Goal: Check status

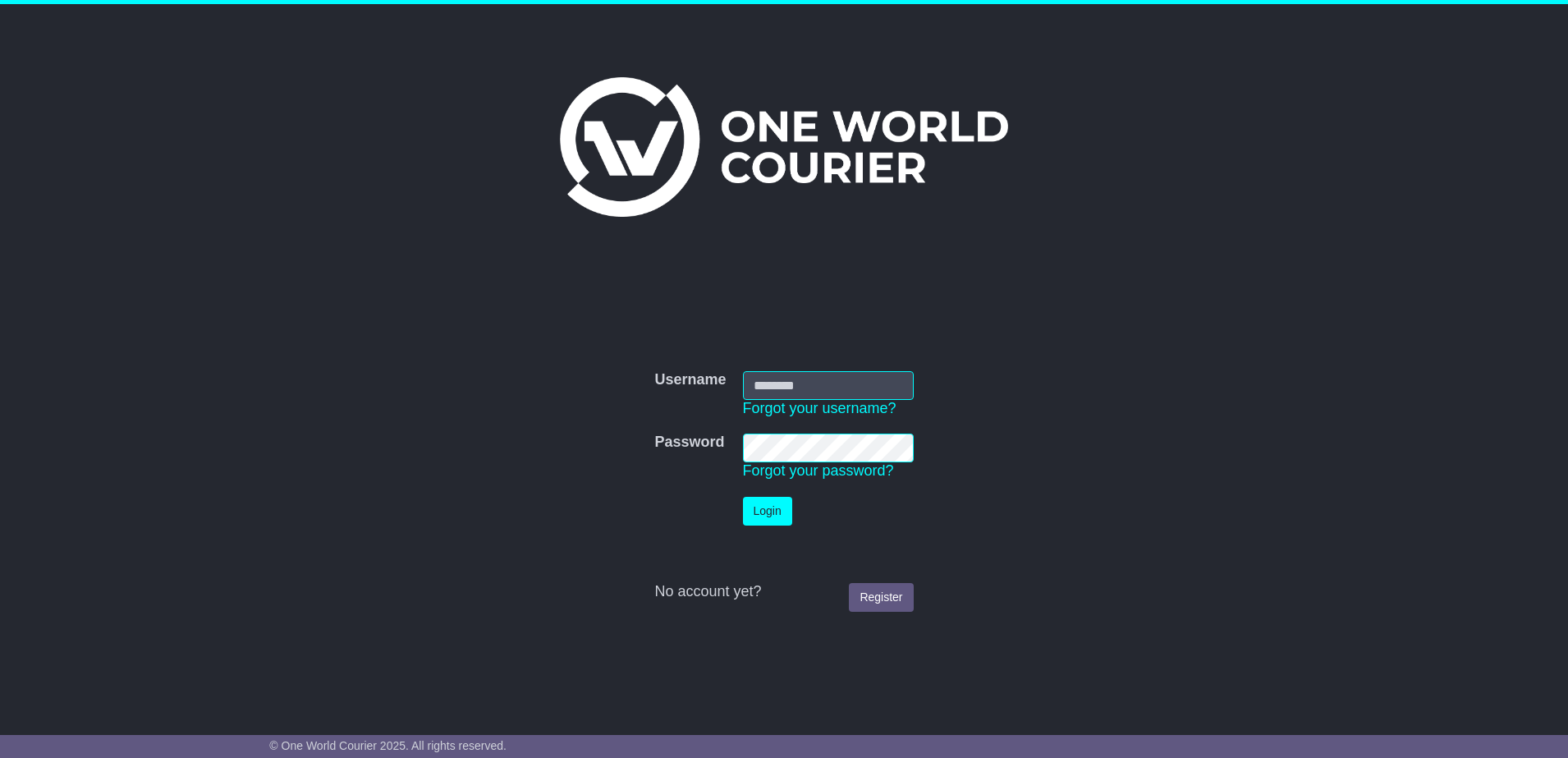
type input "**********"
click at [767, 516] on button "Login" at bounding box center [768, 511] width 49 height 29
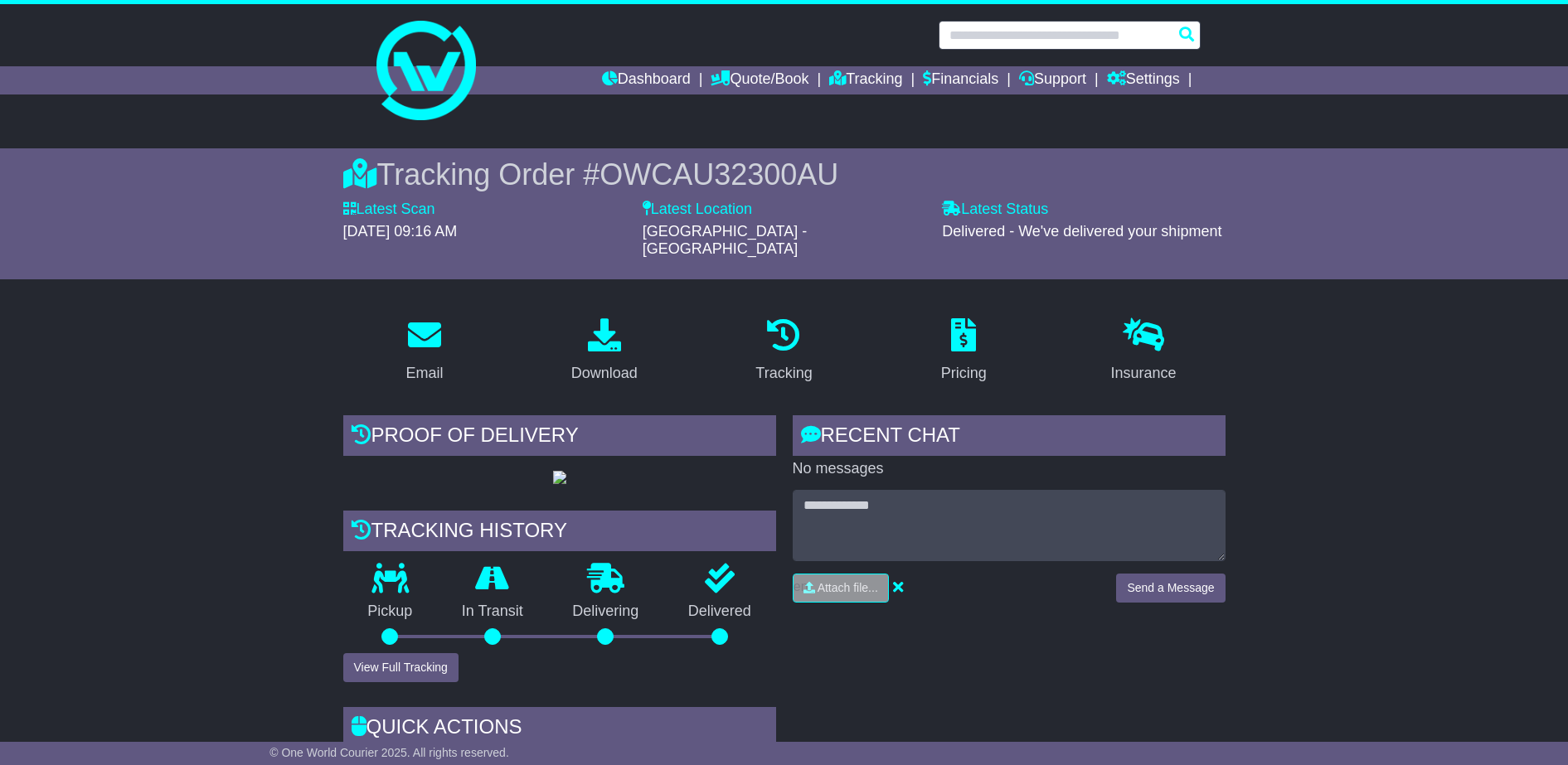
click at [1100, 30] on input "text" at bounding box center [1070, 36] width 262 height 29
paste input "**********"
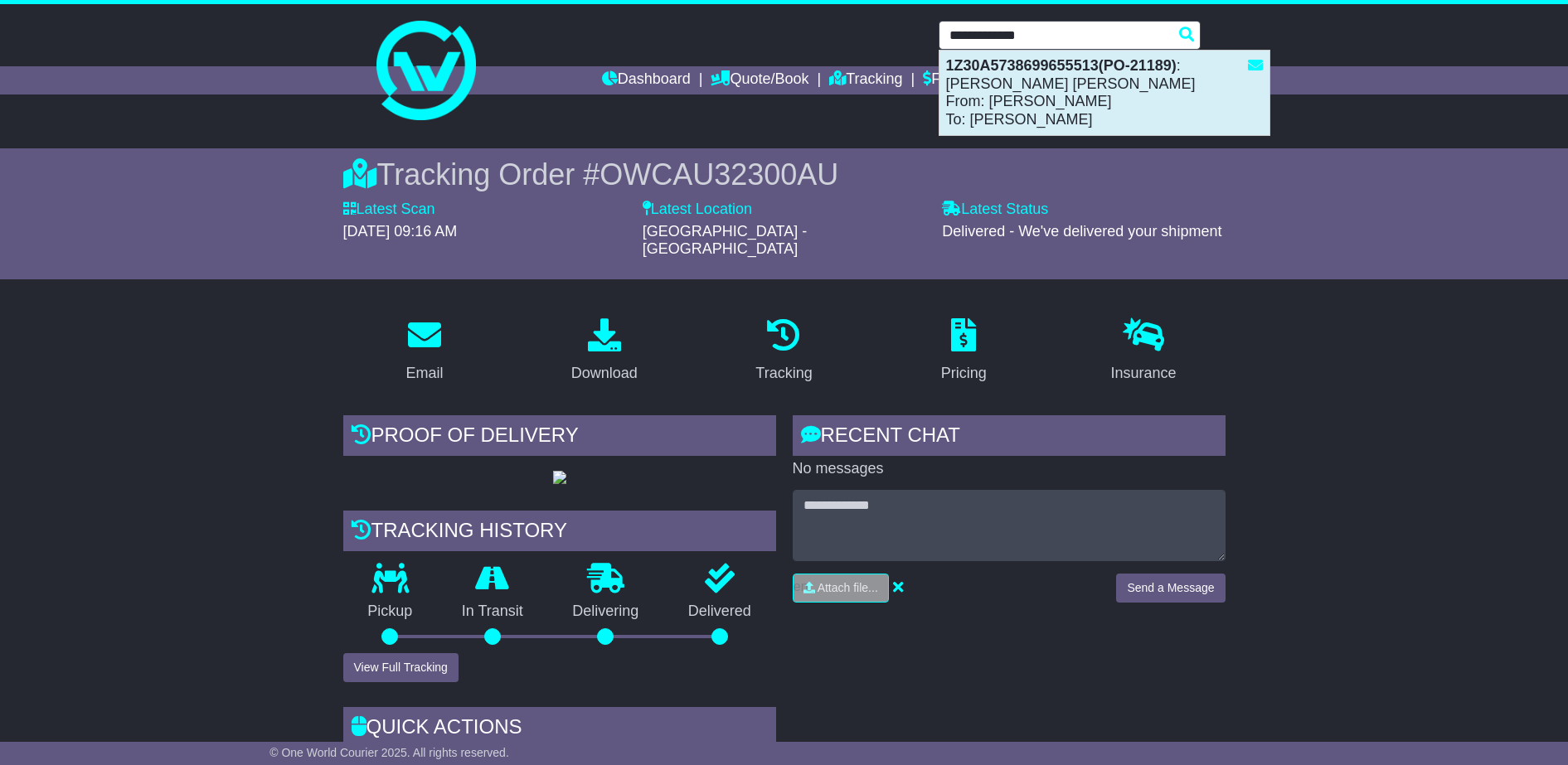
click at [1067, 96] on div "1Z30A5738699655513(PO-21189) : Turner Hastings From: Erica Tescari To: Danny Br…" at bounding box center [1104, 93] width 330 height 84
type input "**********"
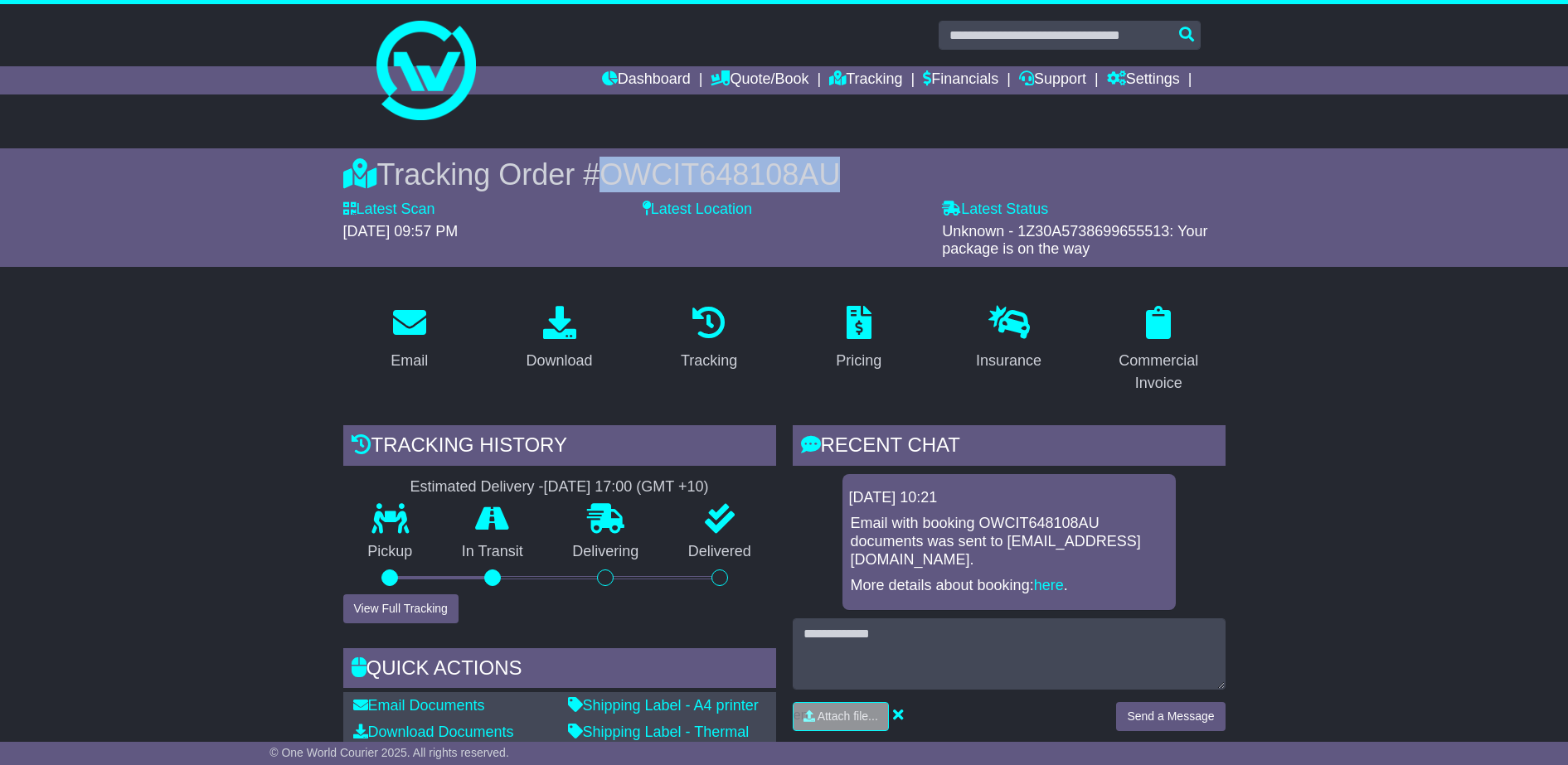
drag, startPoint x: 836, startPoint y: 175, endPoint x: 601, endPoint y: 156, distance: 235.8
click at [601, 156] on div "Tracking Order # OWCIT648108AU" at bounding box center [784, 174] width 882 height 36
copy span "OWCIT648108AU"
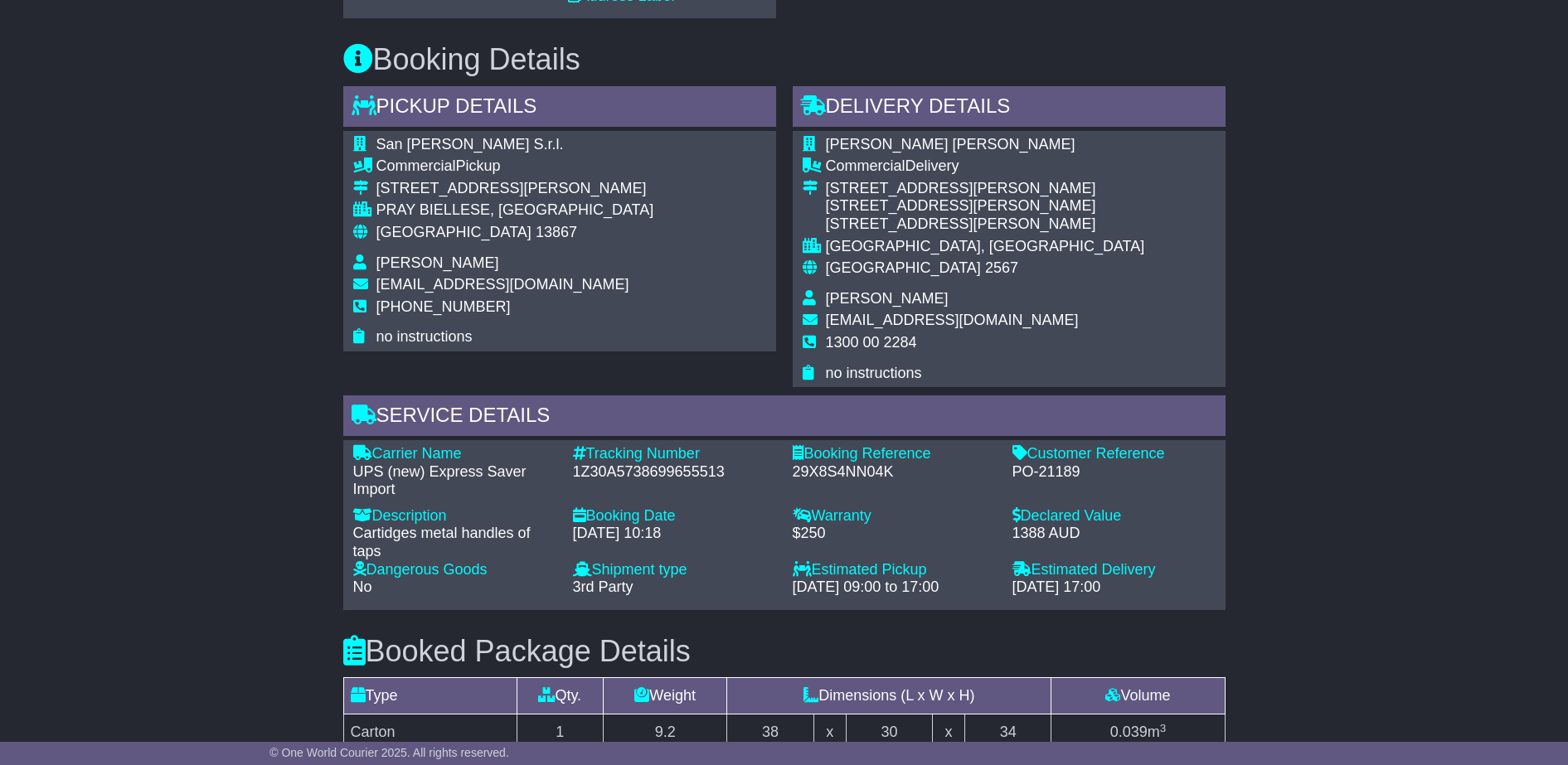
scroll to position [828, 0]
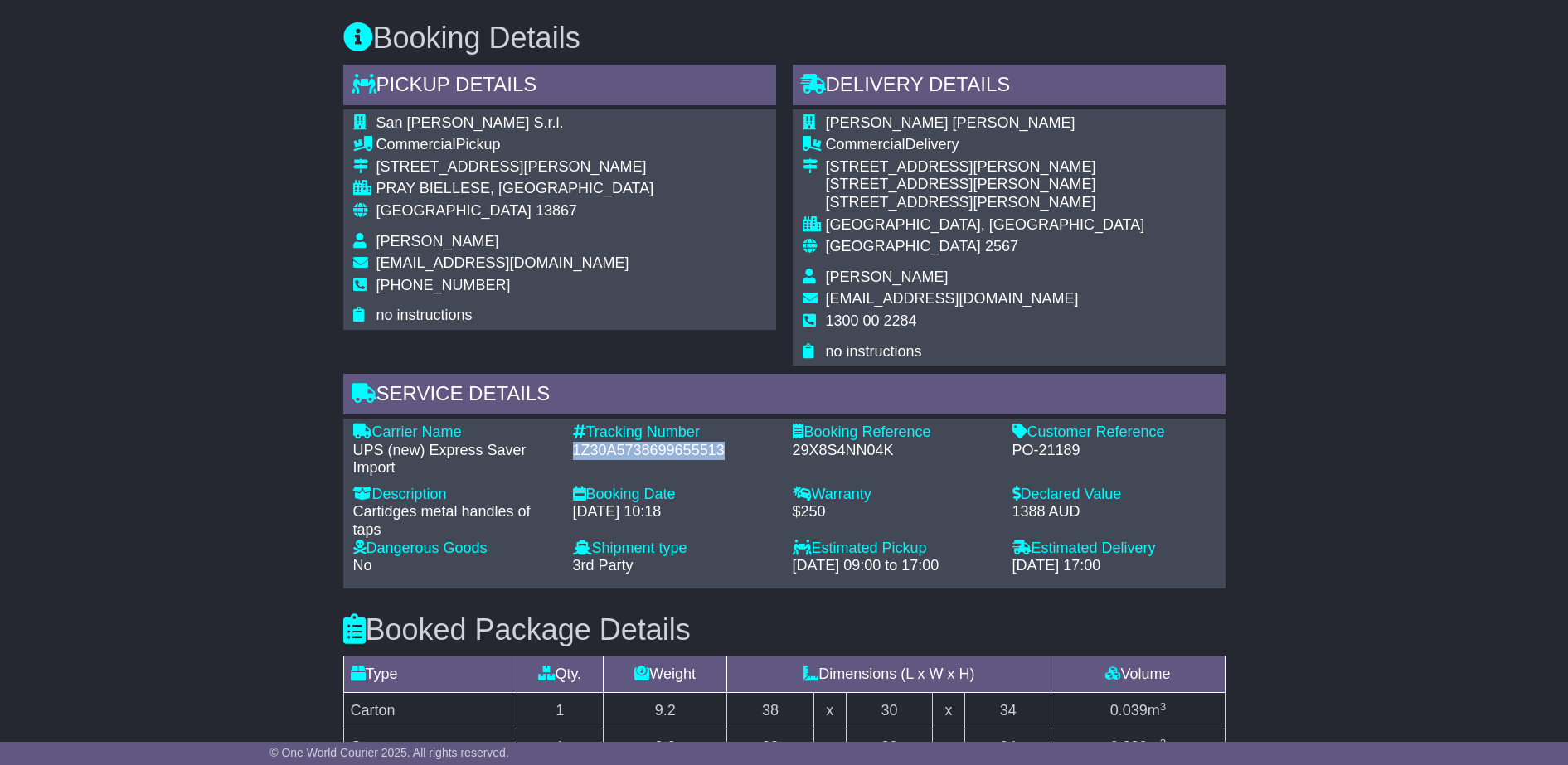
drag, startPoint x: 732, startPoint y: 443, endPoint x: 572, endPoint y: 454, distance: 160.4
click at [573, 454] on div "1Z30A5738699655513" at bounding box center [675, 450] width 204 height 18
copy div "1Z30A5738699655513"
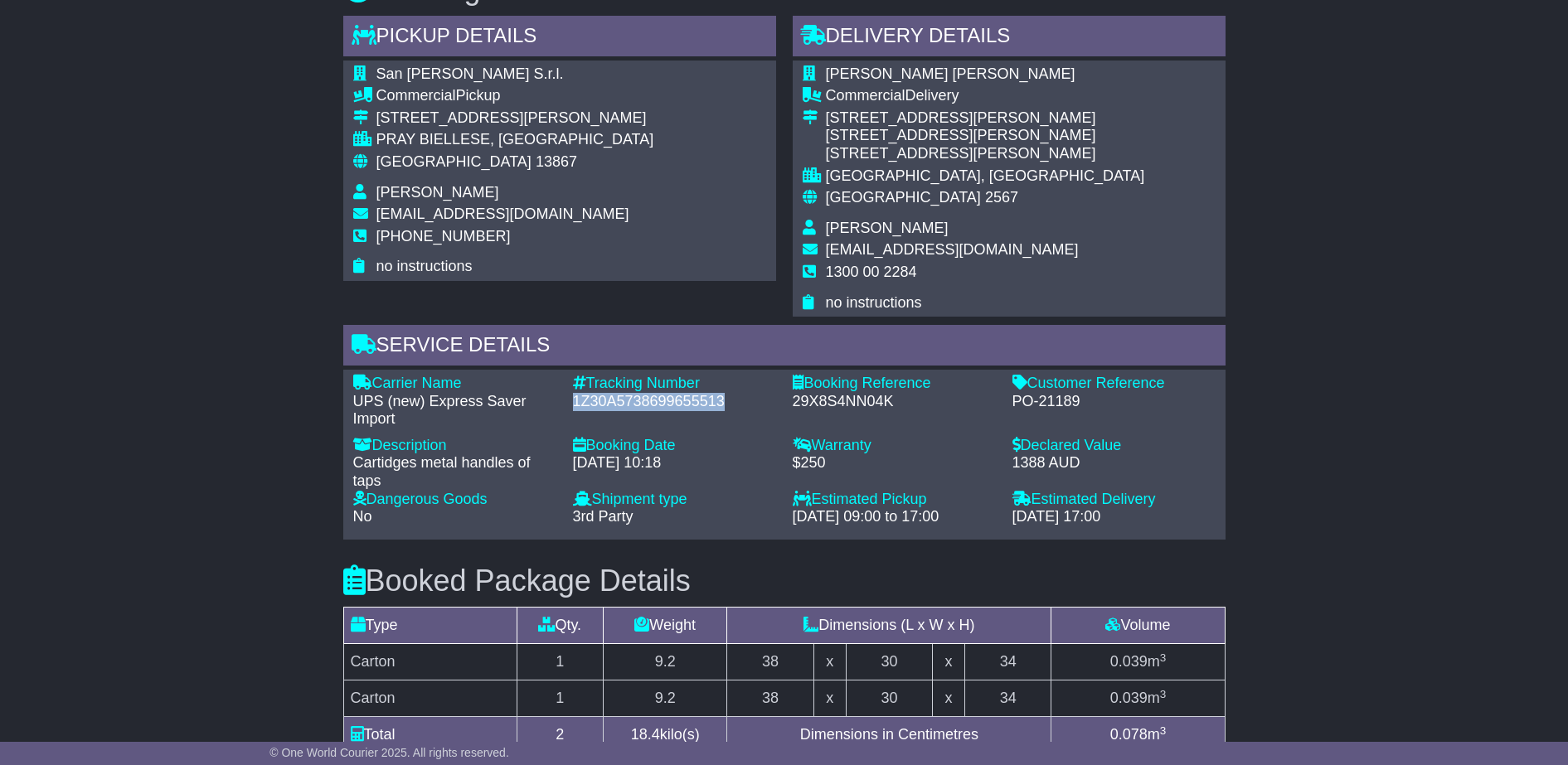
scroll to position [877, 0]
drag, startPoint x: 812, startPoint y: 495, endPoint x: 932, endPoint y: 499, distance: 120.1
click at [932, 499] on div "Estimated Pickup" at bounding box center [895, 498] width 204 height 18
copy div "Estimated Pickup"
drag, startPoint x: 1036, startPoint y: 494, endPoint x: 1162, endPoint y: 501, distance: 126.2
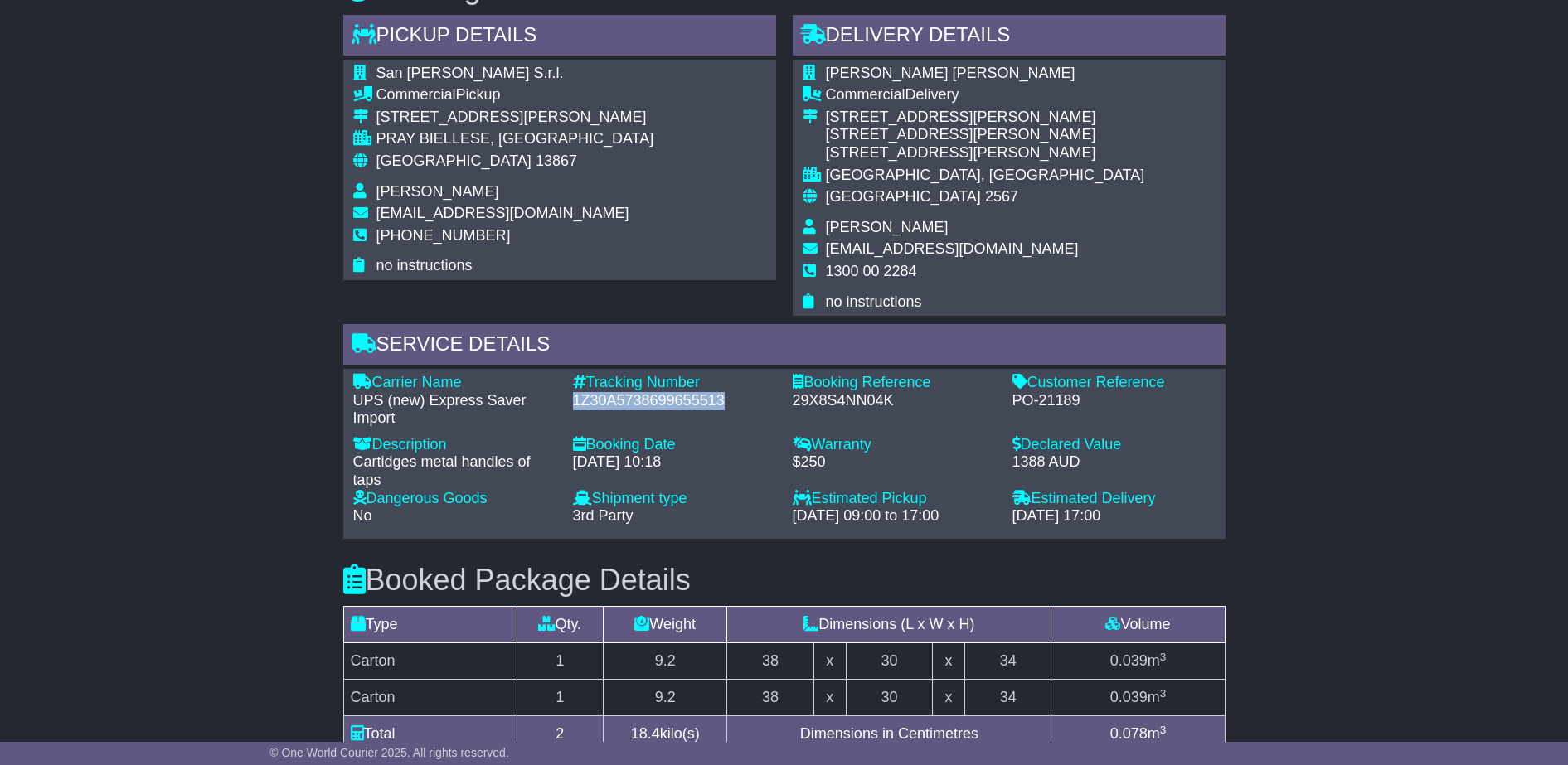
click at [1162, 501] on div "Estimated Delivery" at bounding box center [1114, 498] width 204 height 18
copy div "Estimated Delivery"
